Goal: Check status: Check status

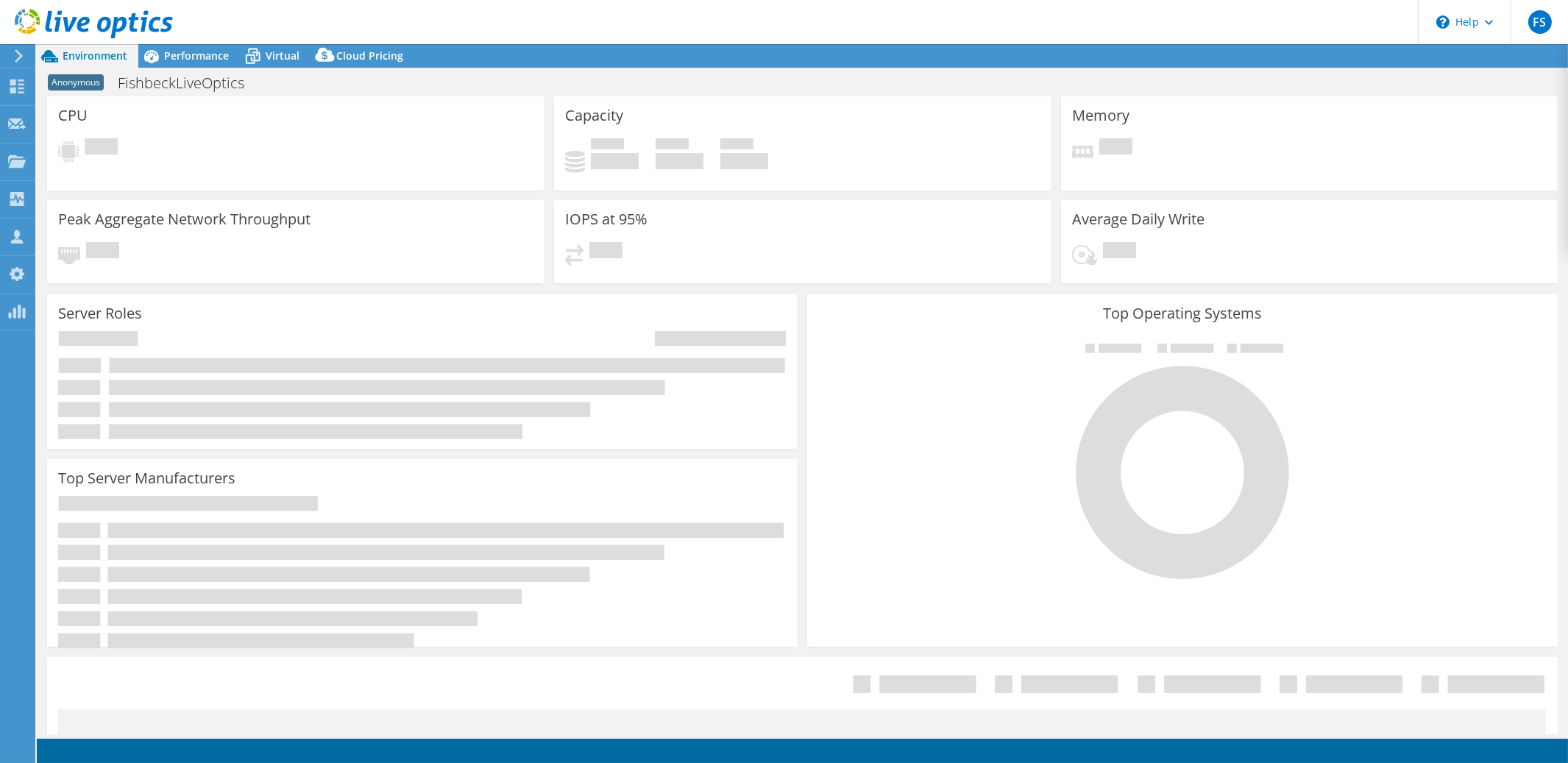
select select "USD"
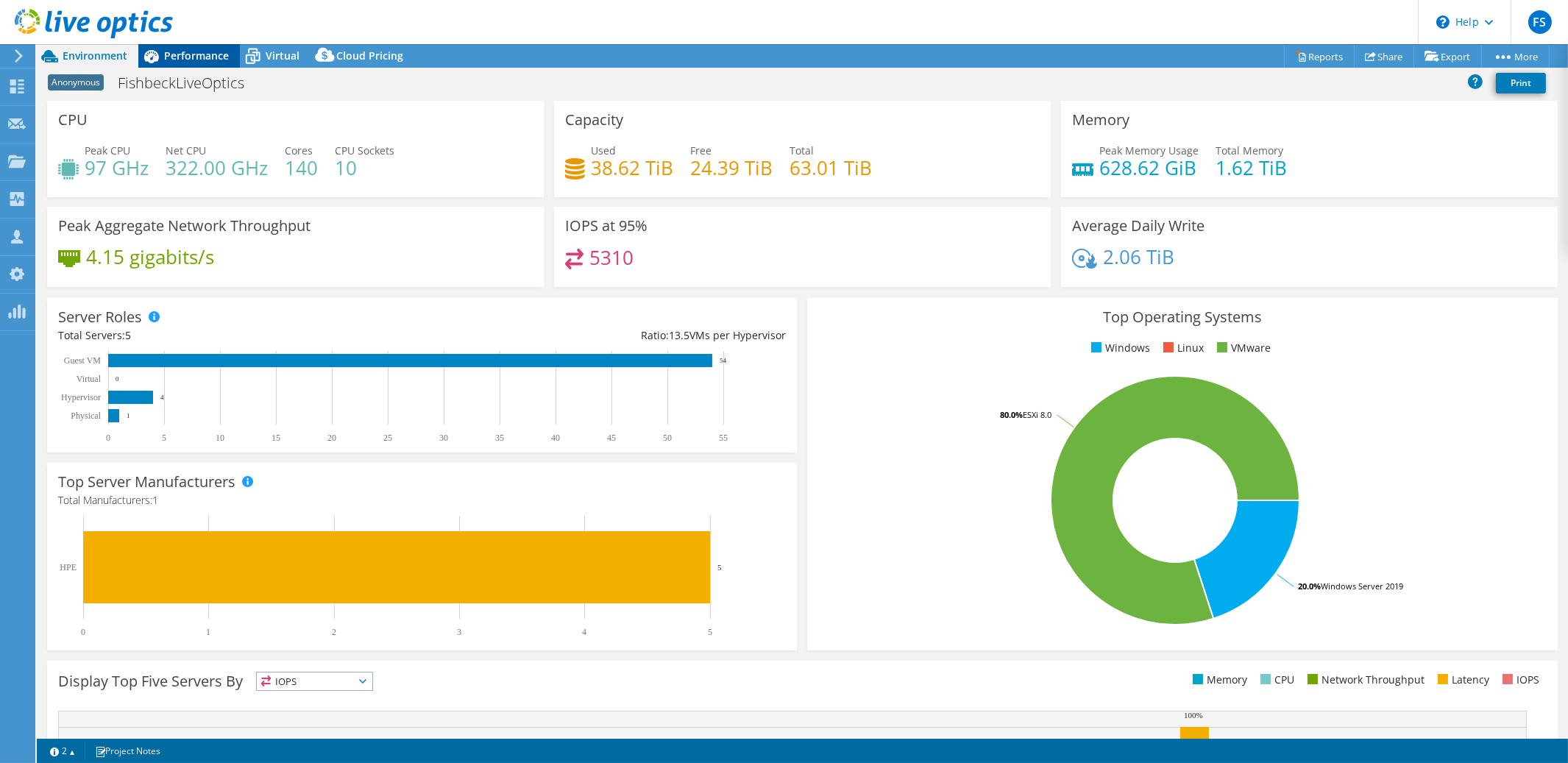
click at [196, 55] on span "Performance" at bounding box center [196, 55] width 65 height 14
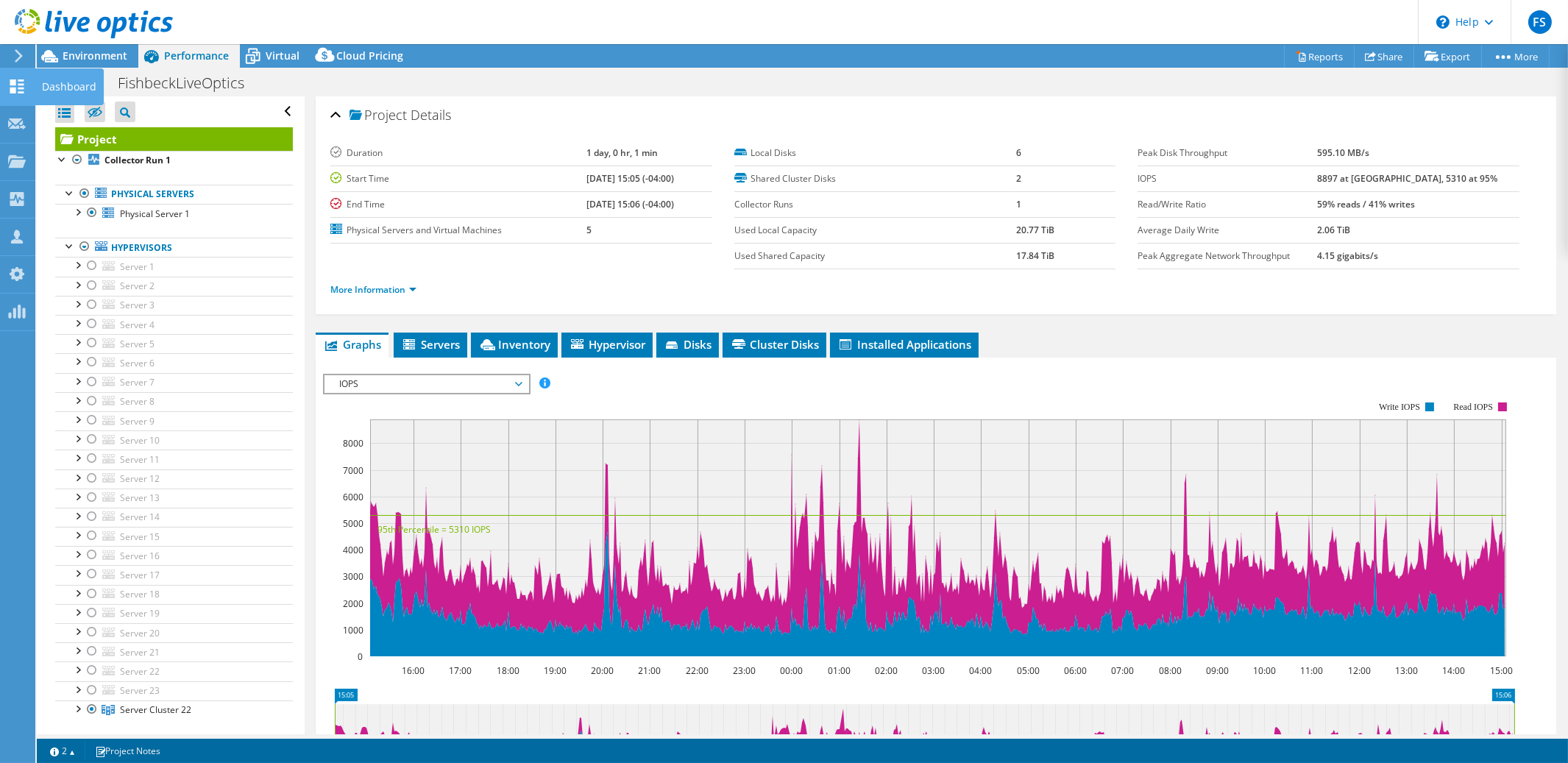
click at [17, 83] on icon at bounding box center [17, 86] width 18 height 14
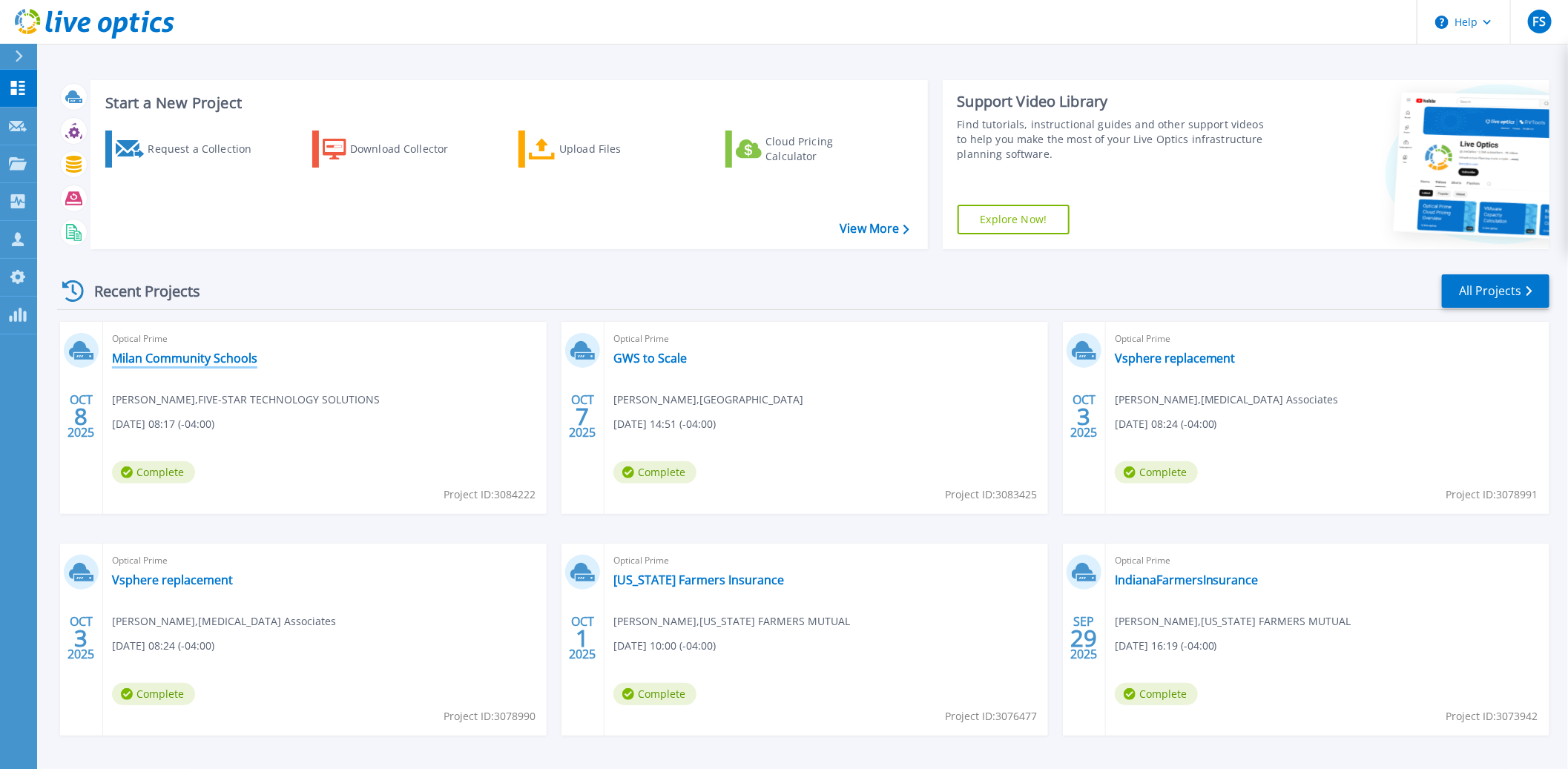
click at [199, 360] on link "Milan Community Schools" at bounding box center [184, 358] width 145 height 15
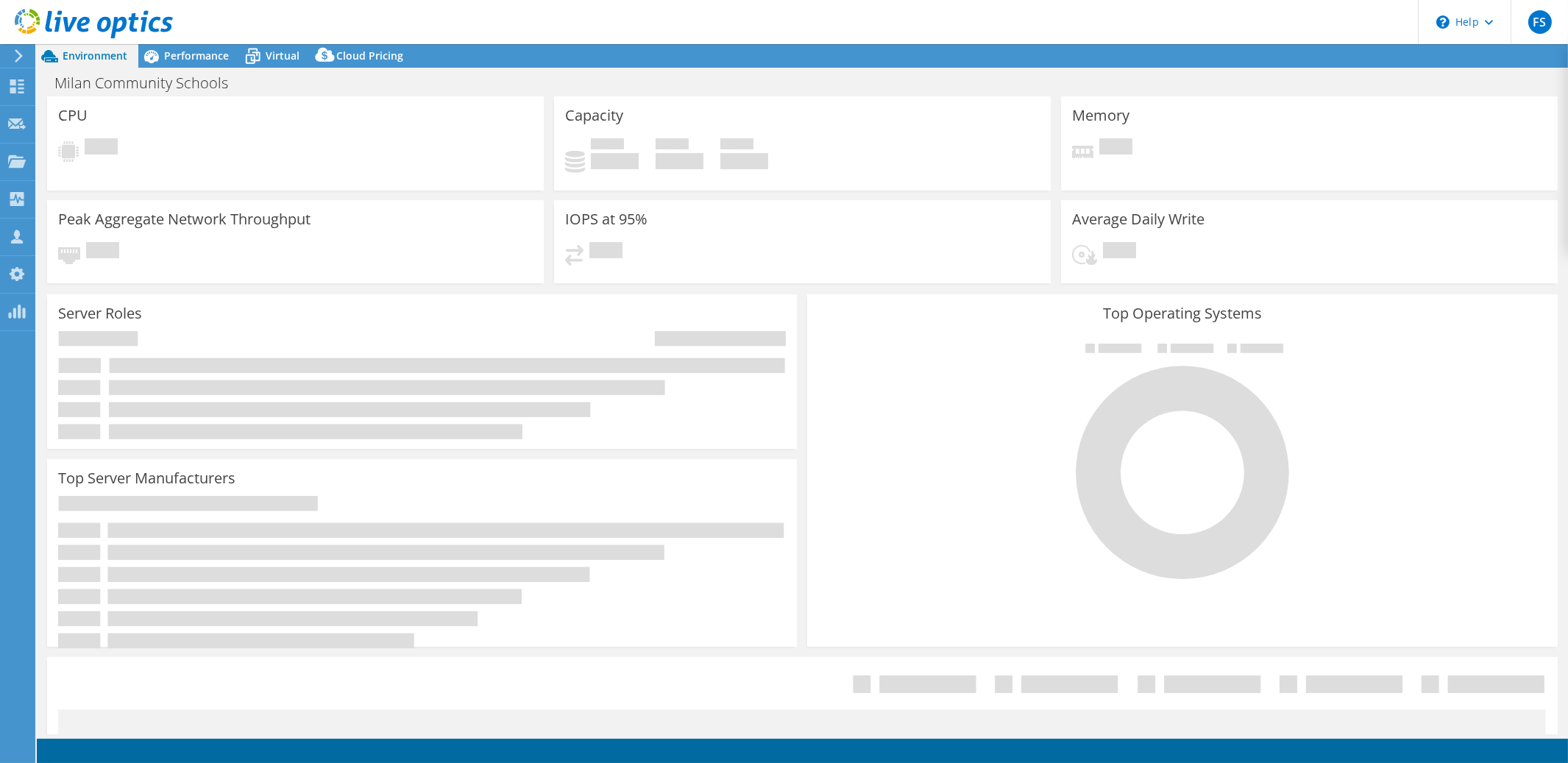
select select "USD"
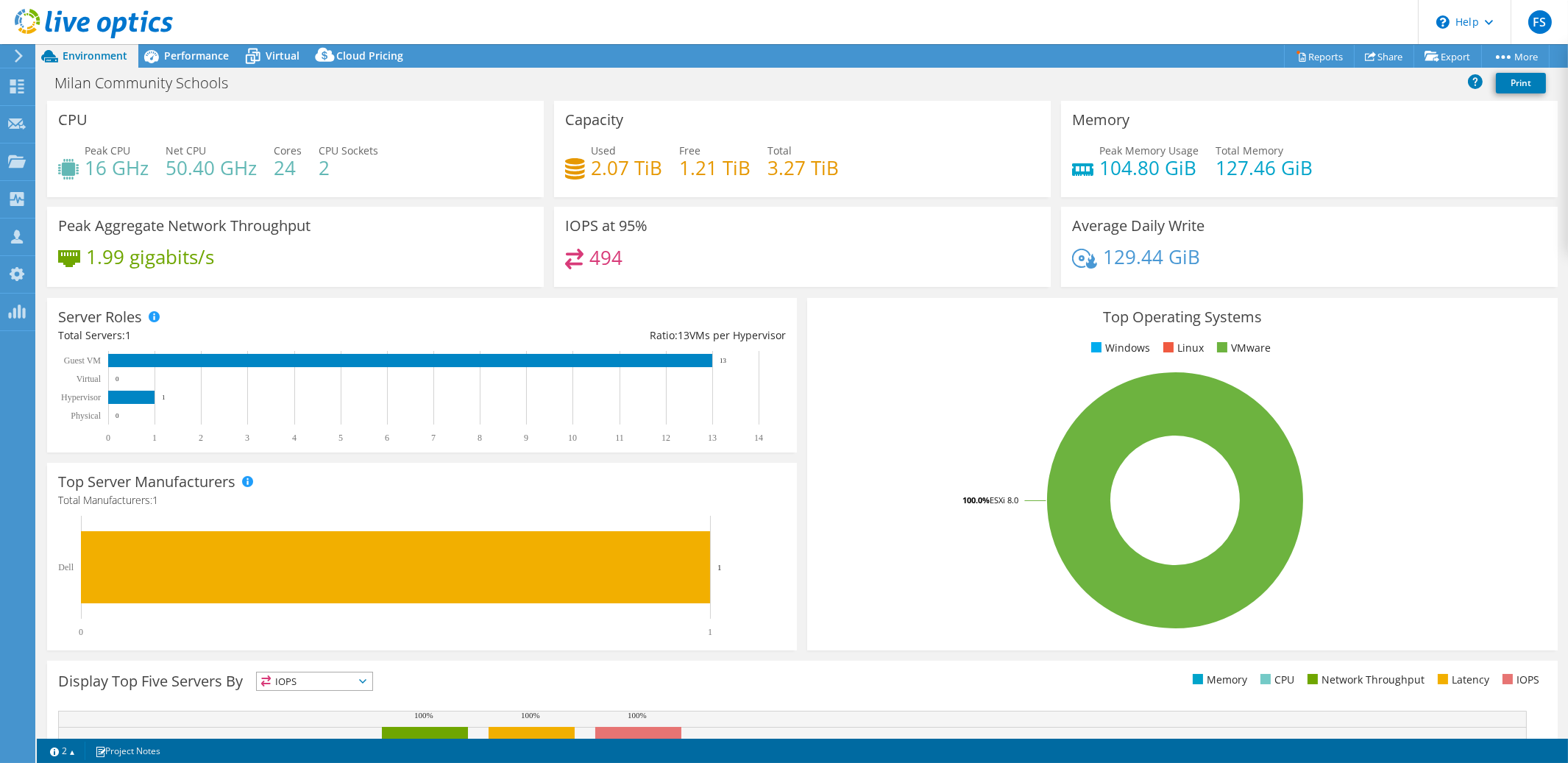
click at [502, 88] on div "Milan Community Schools Print" at bounding box center [802, 83] width 1531 height 27
click at [15, 84] on icon at bounding box center [17, 86] width 18 height 14
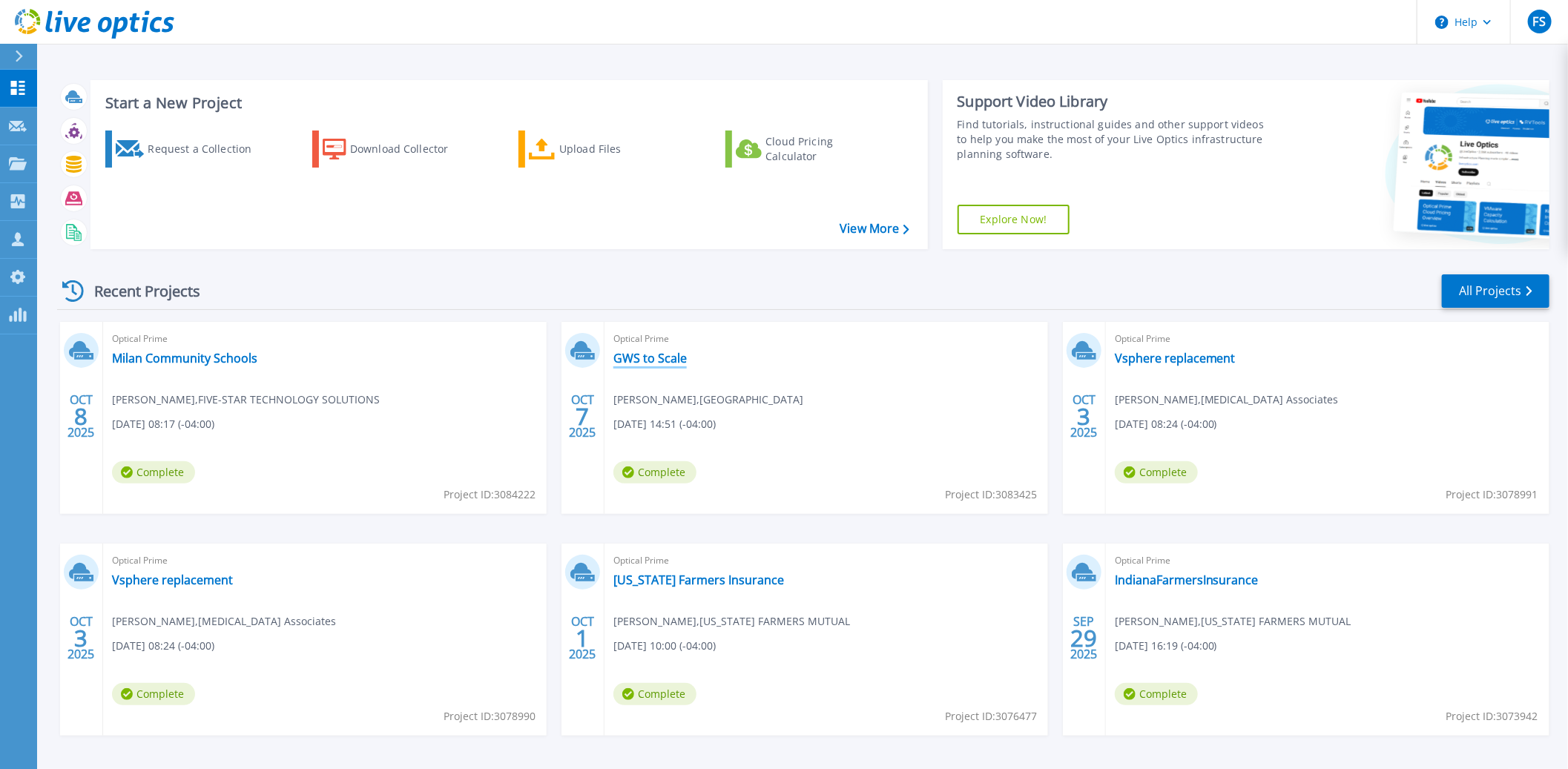
click at [653, 361] on link "GWS to Scale" at bounding box center [650, 358] width 74 height 15
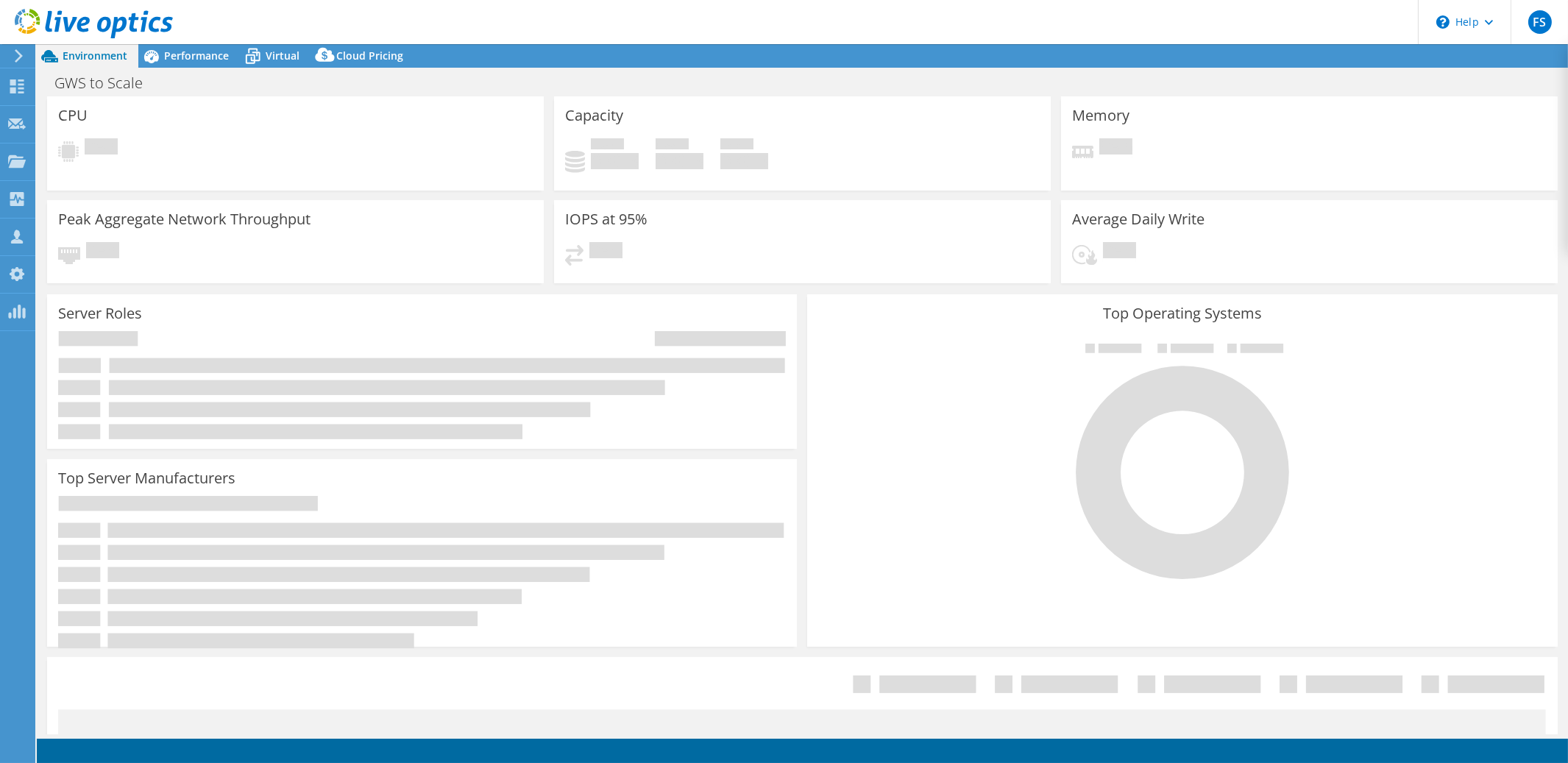
select select "USD"
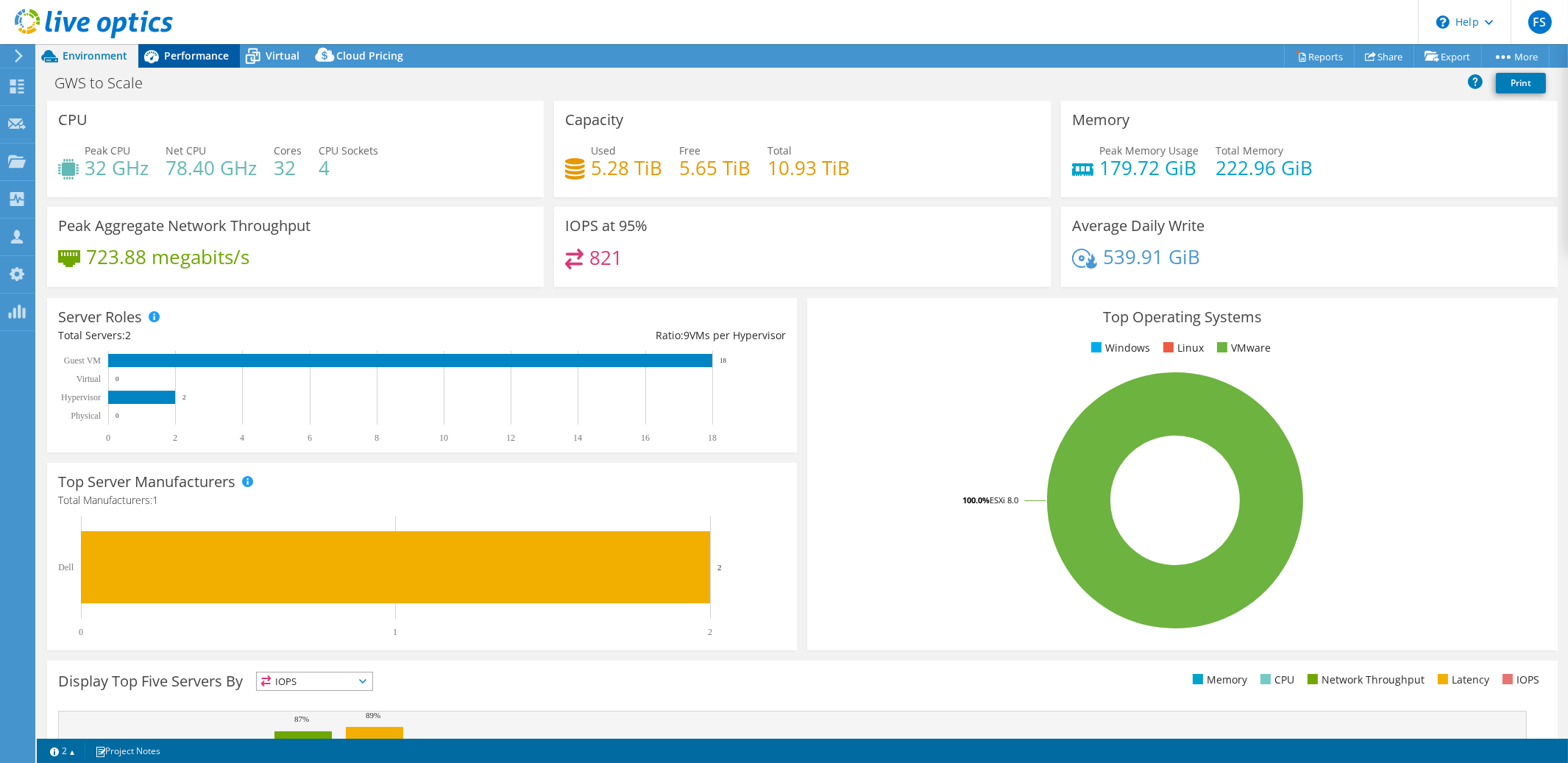
click at [219, 55] on span "Performance" at bounding box center [196, 55] width 65 height 14
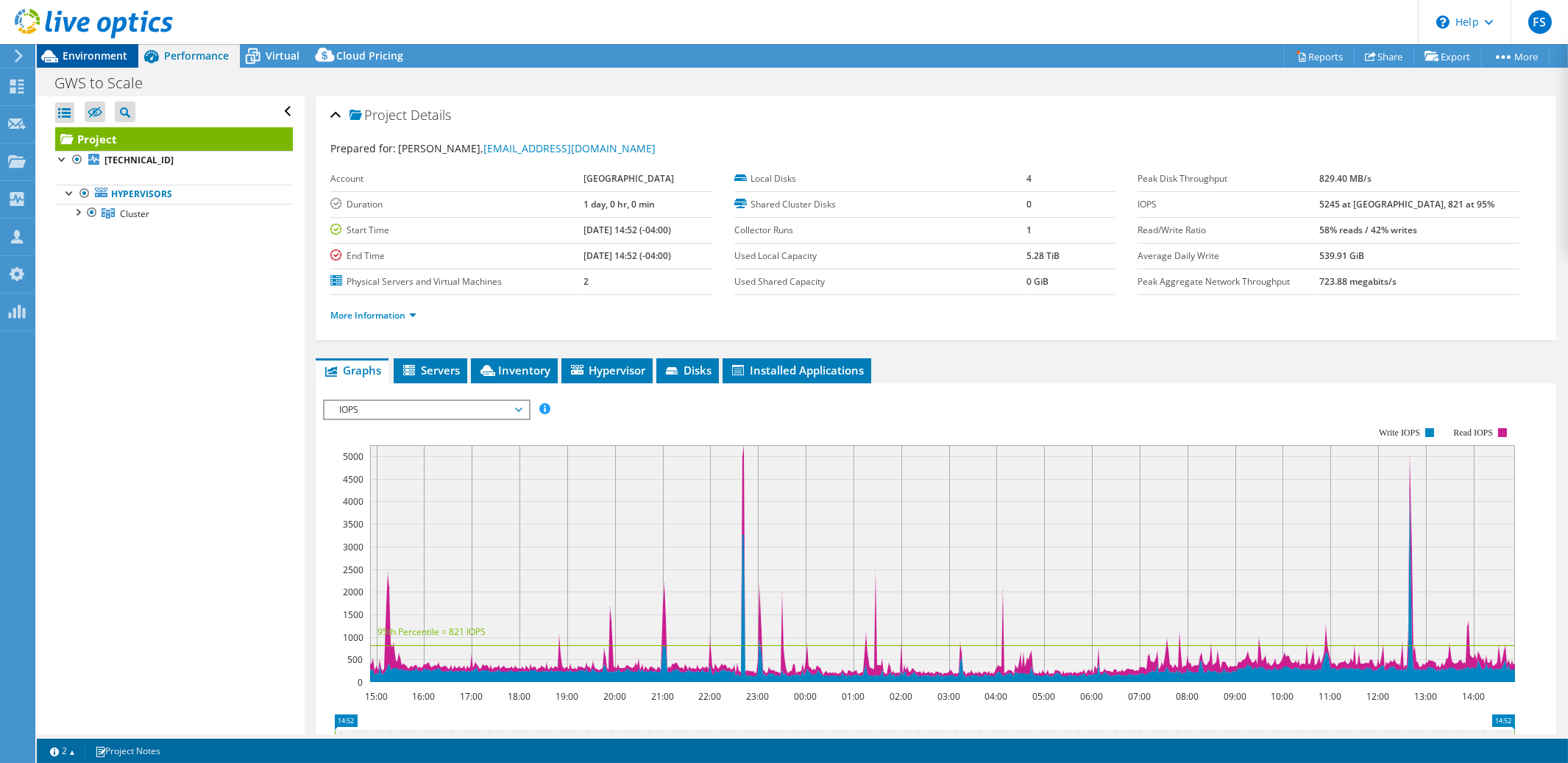
click at [105, 55] on span "Environment" at bounding box center [95, 55] width 65 height 14
